Goal: Task Accomplishment & Management: Manage account settings

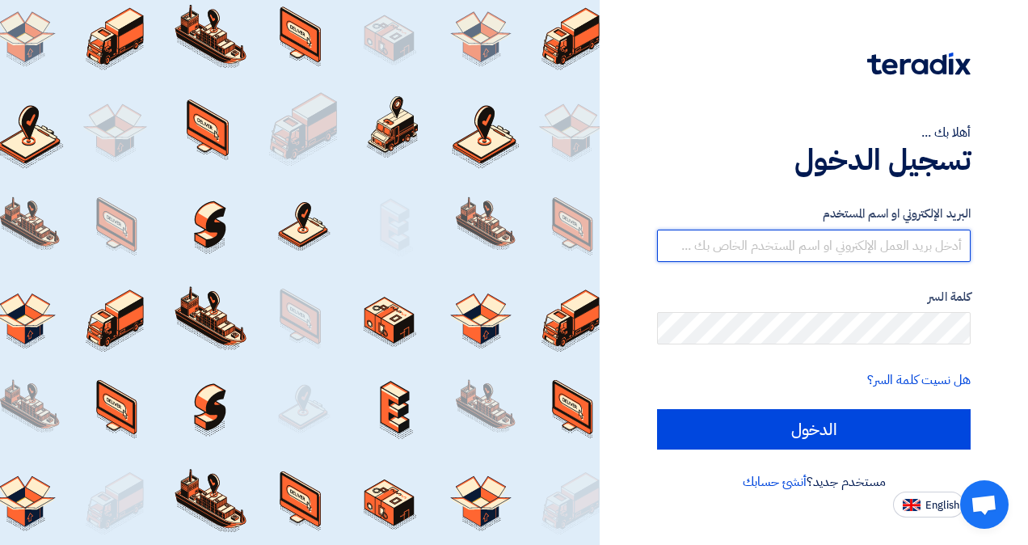
type input "[EMAIL_ADDRESS][DOMAIN_NAME]"
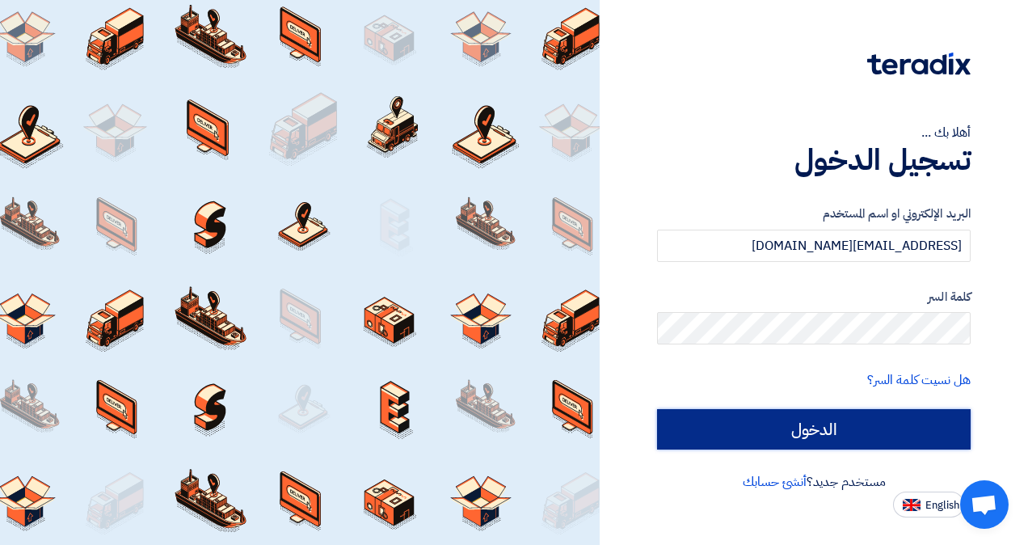
click at [961, 427] on input "الدخول" at bounding box center [814, 429] width 314 height 40
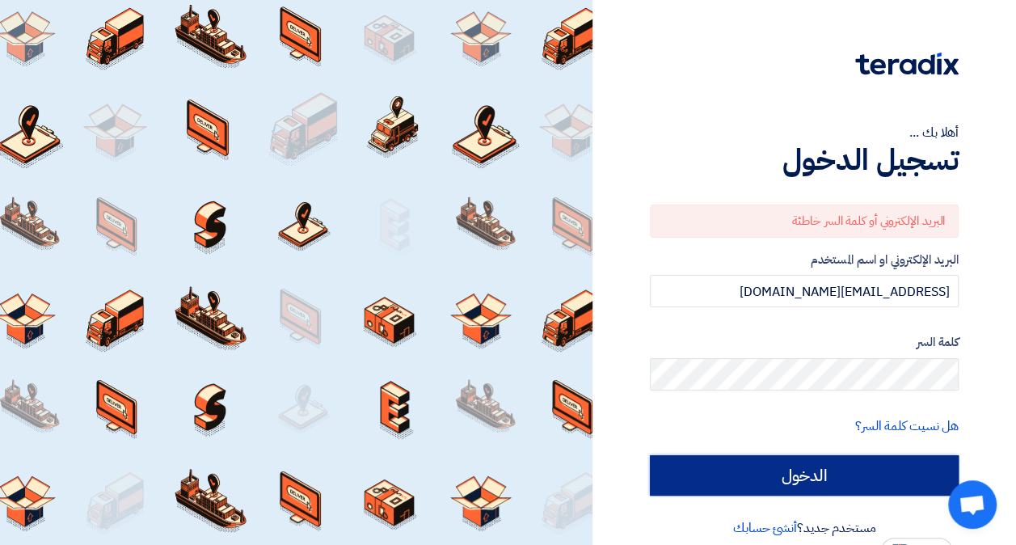
click at [947, 470] on input "الدخول" at bounding box center [804, 475] width 309 height 40
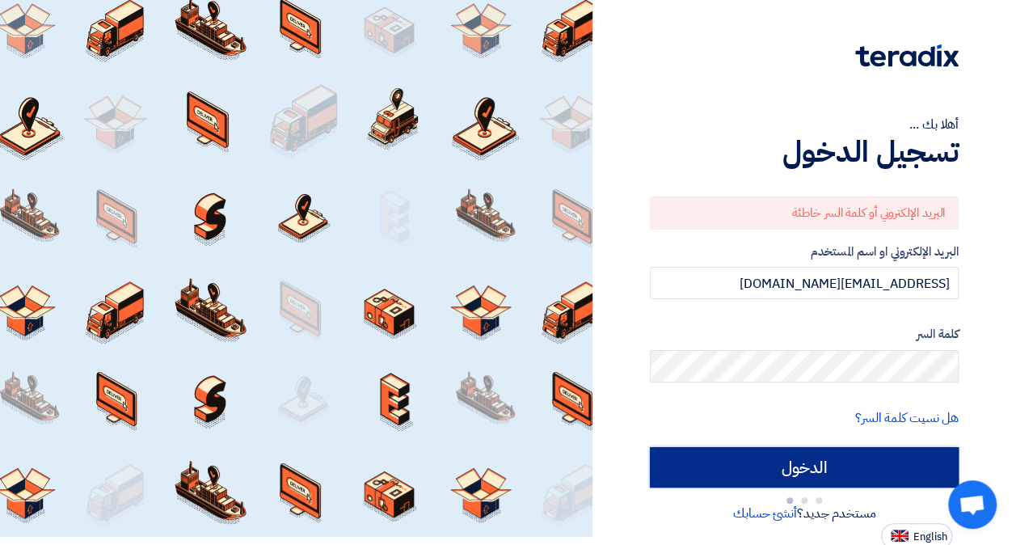
scroll to position [11, 0]
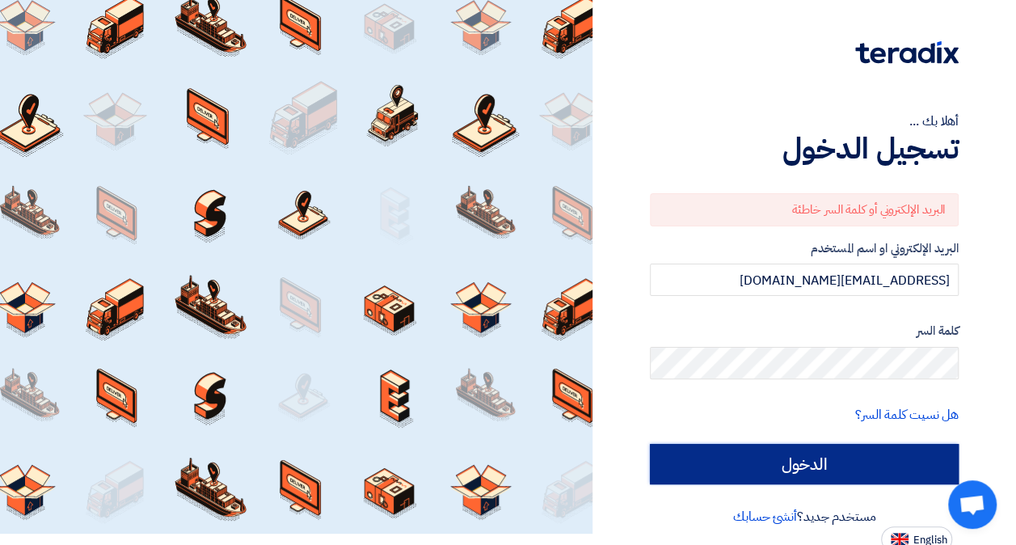
click at [817, 464] on input "الدخول" at bounding box center [804, 464] width 309 height 40
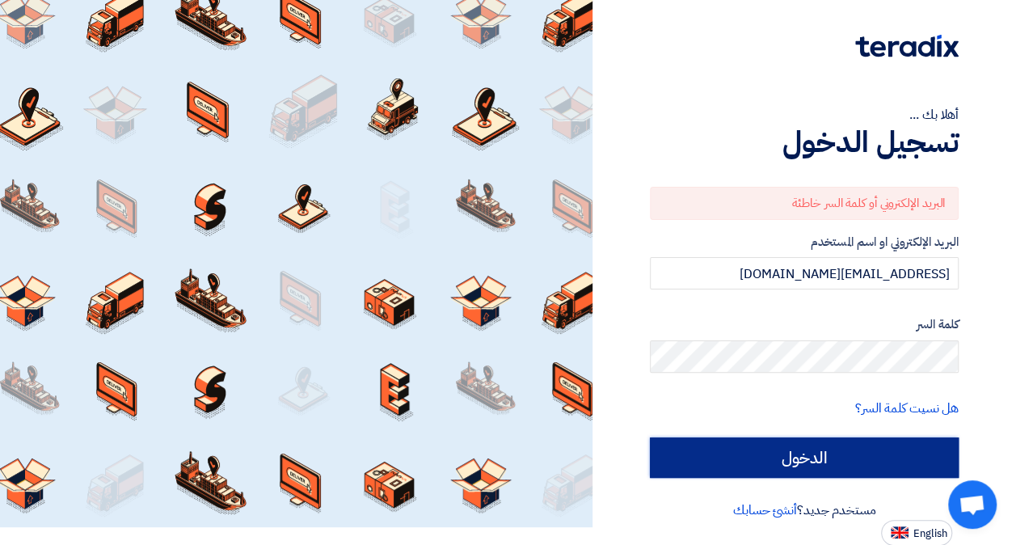
click at [954, 439] on input "الدخول" at bounding box center [804, 457] width 309 height 40
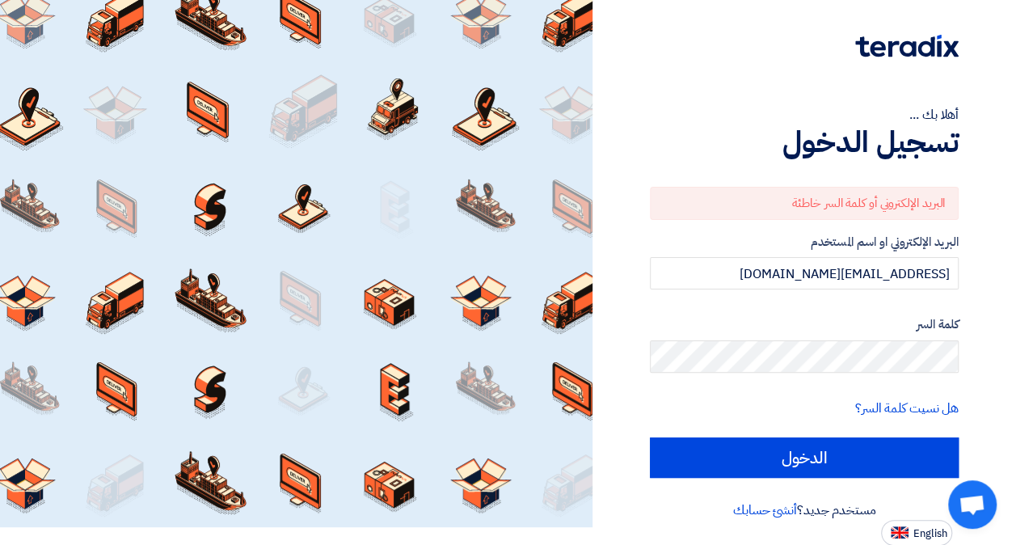
click at [749, 327] on label "كلمة السر" at bounding box center [804, 324] width 309 height 19
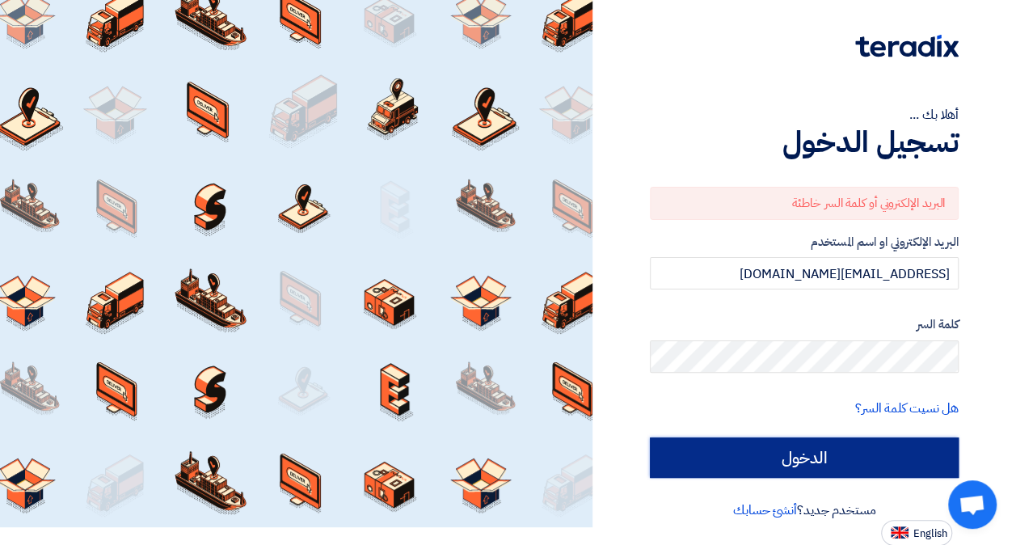
click at [949, 452] on input "الدخول" at bounding box center [804, 457] width 309 height 40
